Goal: Task Accomplishment & Management: Manage account settings

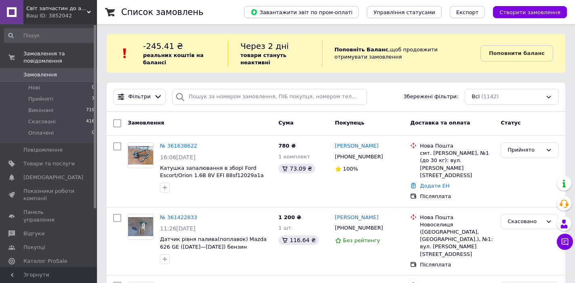
click at [49, 71] on span "Замовлення" at bounding box center [40, 74] width 34 height 7
click at [38, 71] on span "Замовлення" at bounding box center [40, 74] width 34 height 7
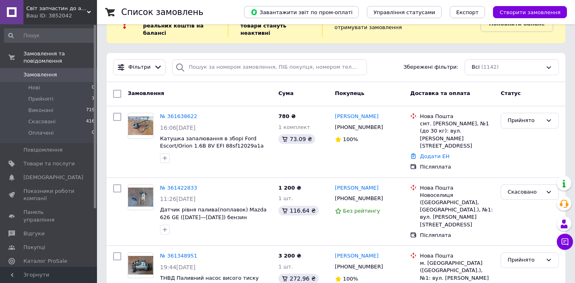
scroll to position [40, 0]
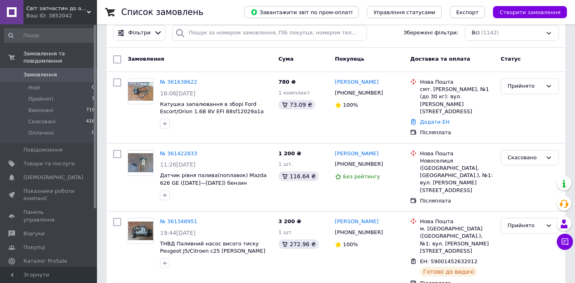
scroll to position [81, 0]
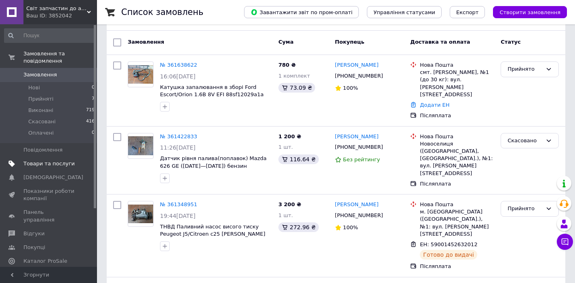
click at [44, 160] on span "Товари та послуги" at bounding box center [48, 163] width 51 height 7
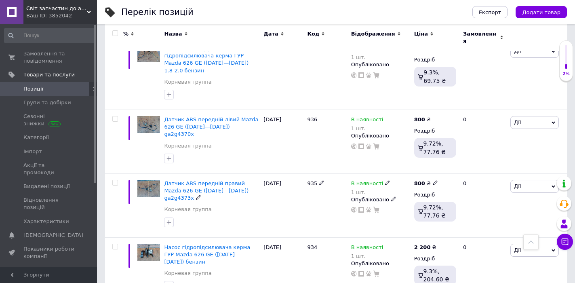
scroll to position [243, 0]
